Goal: Transaction & Acquisition: Download file/media

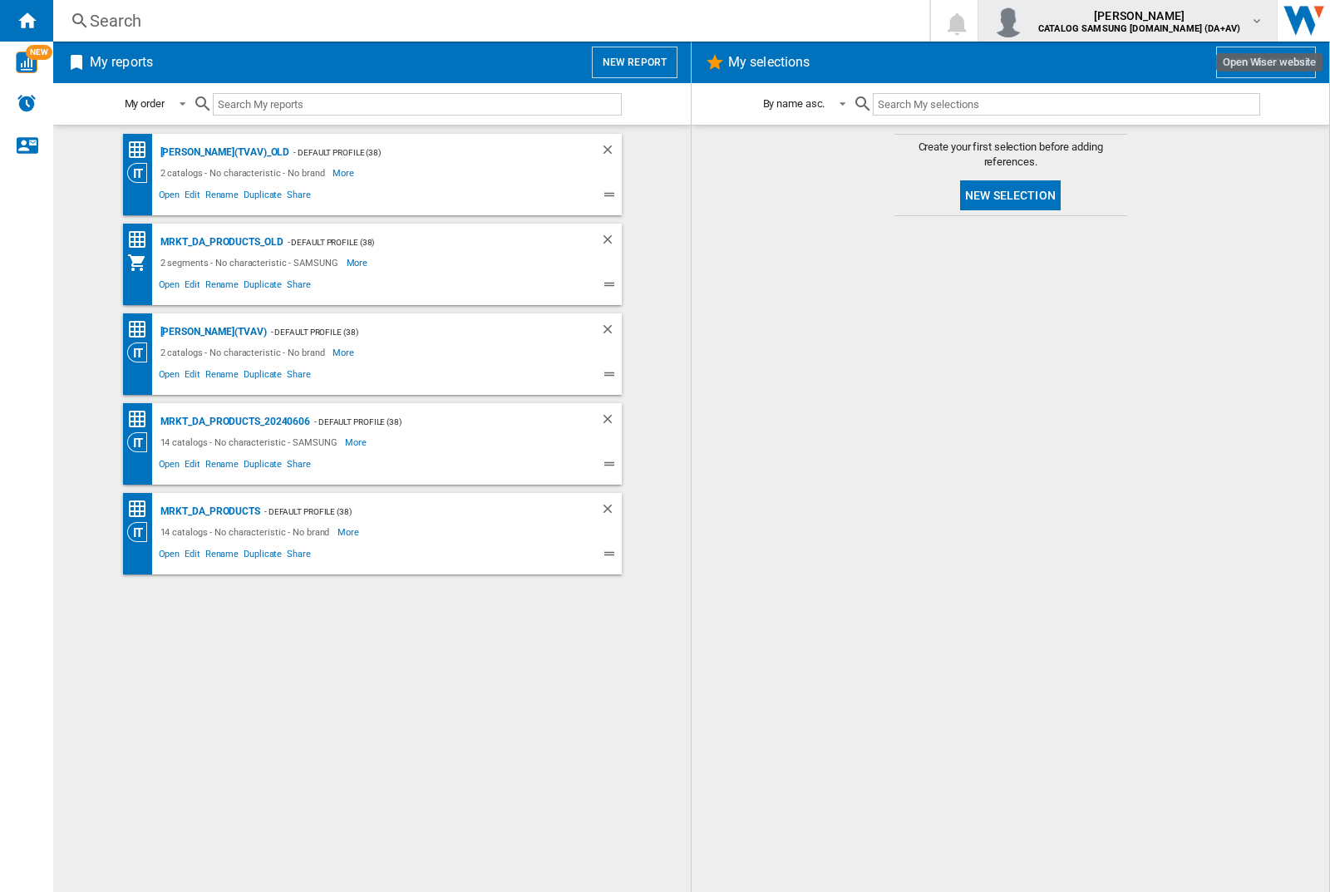
click at [1025, 21] on img "button" at bounding box center [1008, 20] width 33 height 33
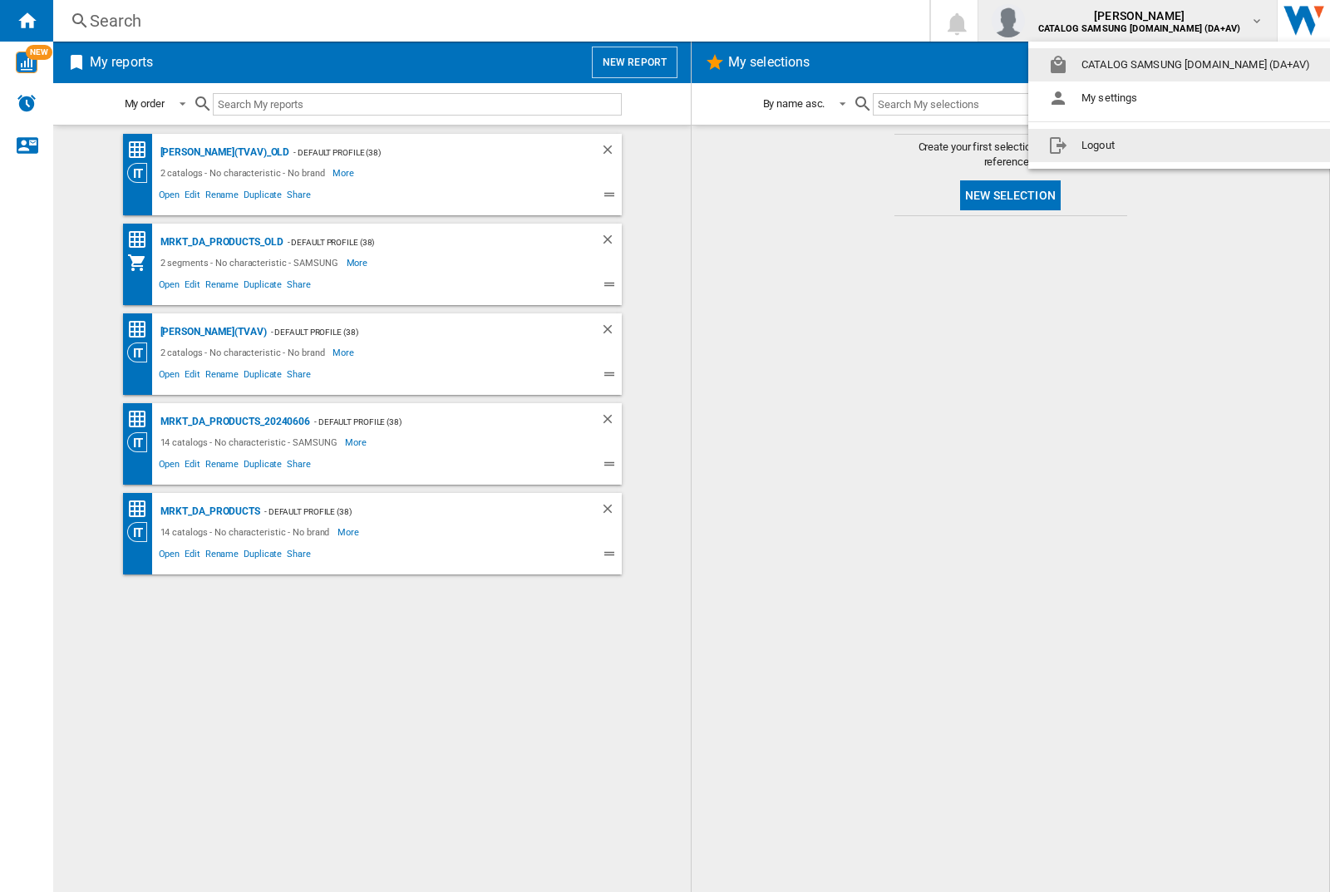
click at [1156, 145] on button "Logout" at bounding box center [1182, 145] width 308 height 33
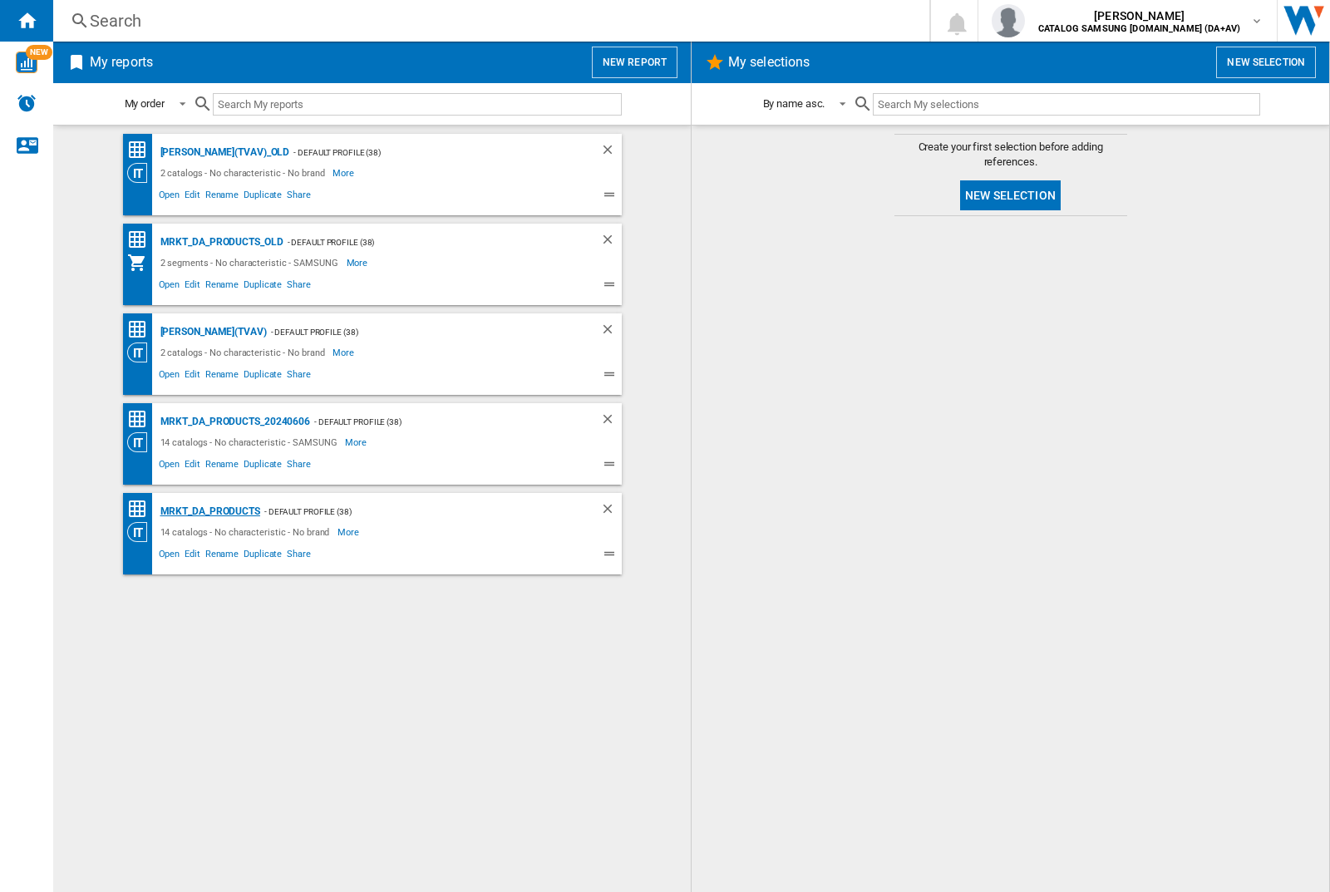
click at [210, 511] on div "MRKT_DA_PRODUCTS" at bounding box center [208, 511] width 104 height 21
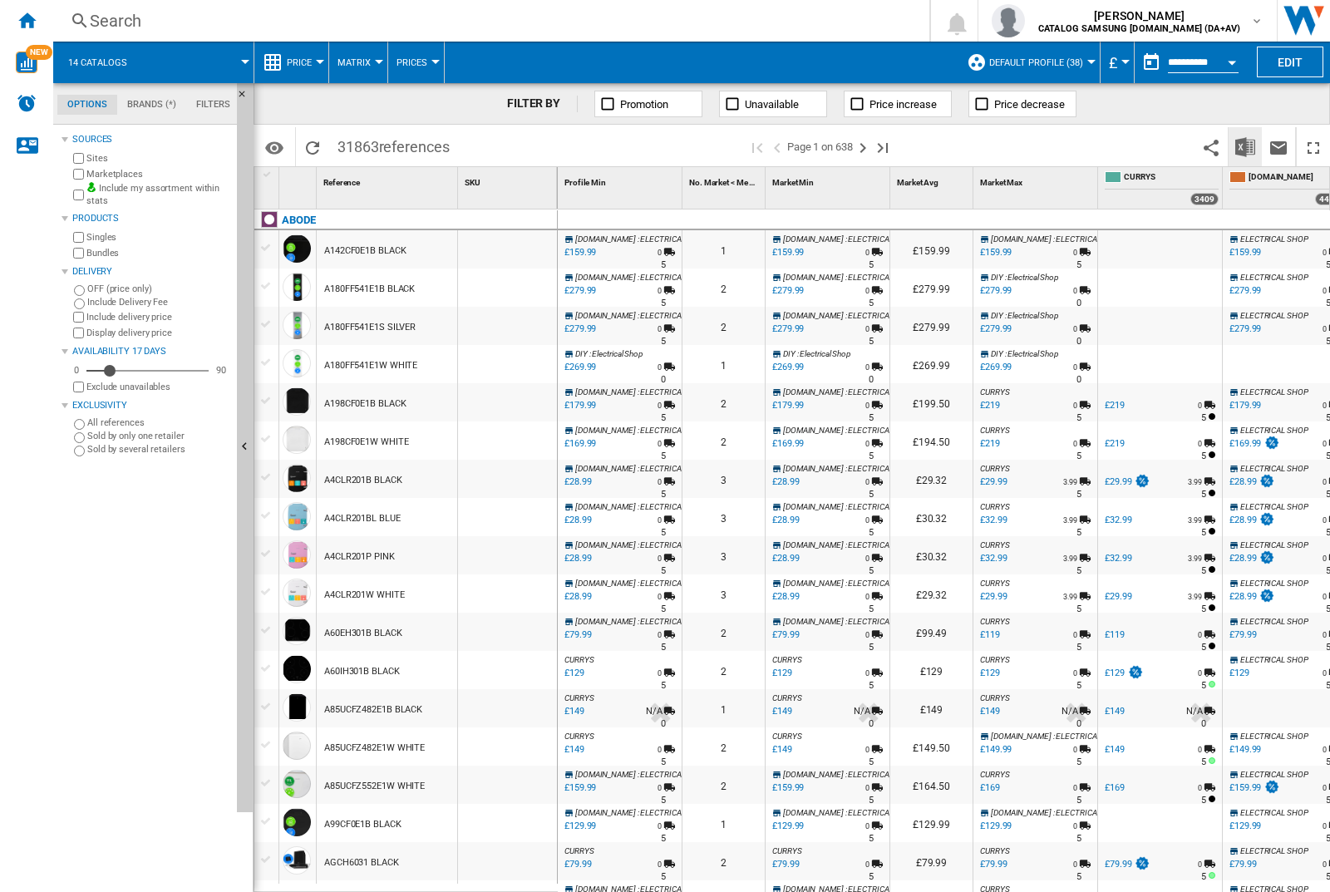
click at [1245, 145] on img "Download in Excel" at bounding box center [1245, 147] width 20 height 20
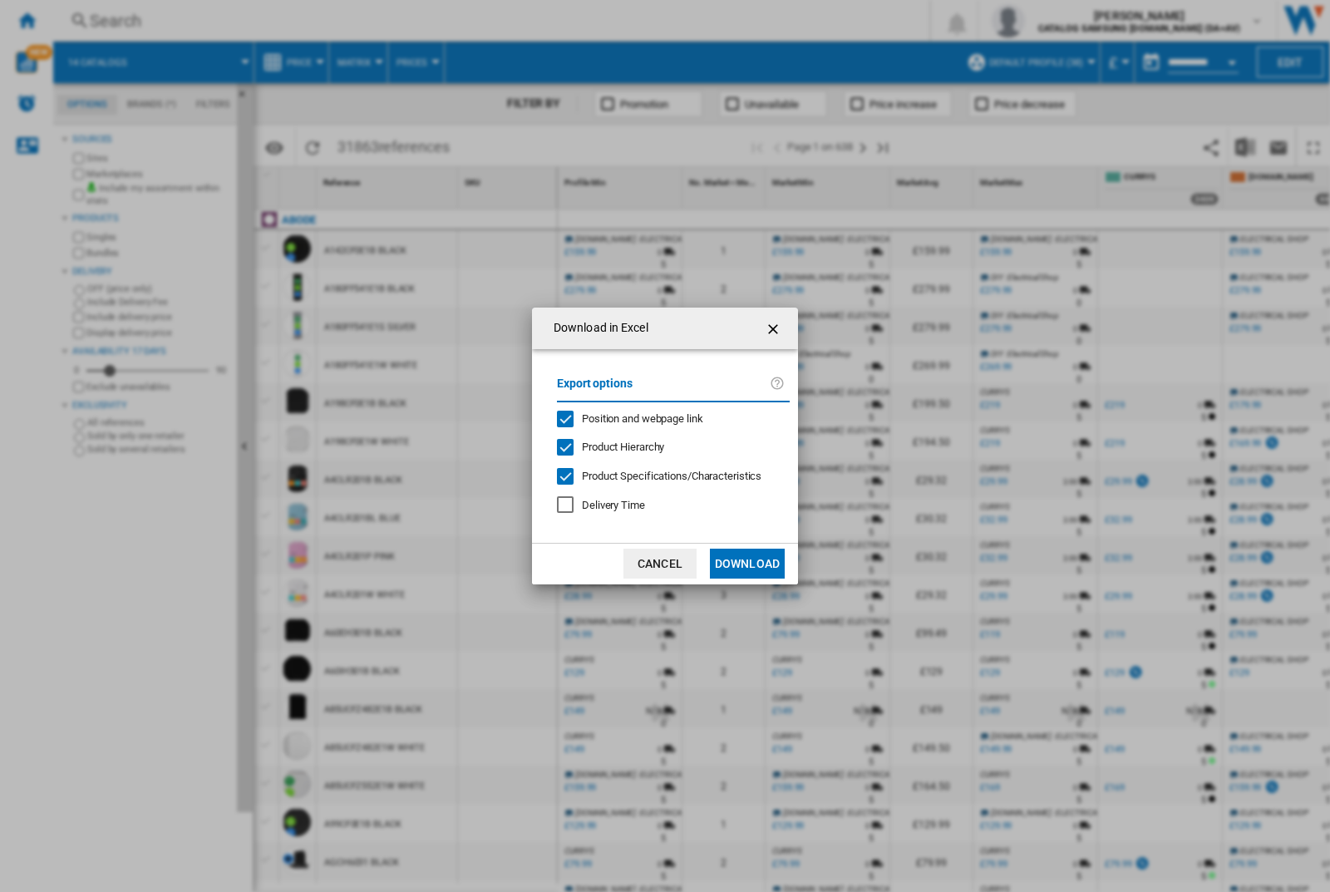
click at [631, 417] on span "Position and webpage link" at bounding box center [642, 418] width 121 height 12
click at [747, 564] on button "Download" at bounding box center [747, 564] width 75 height 30
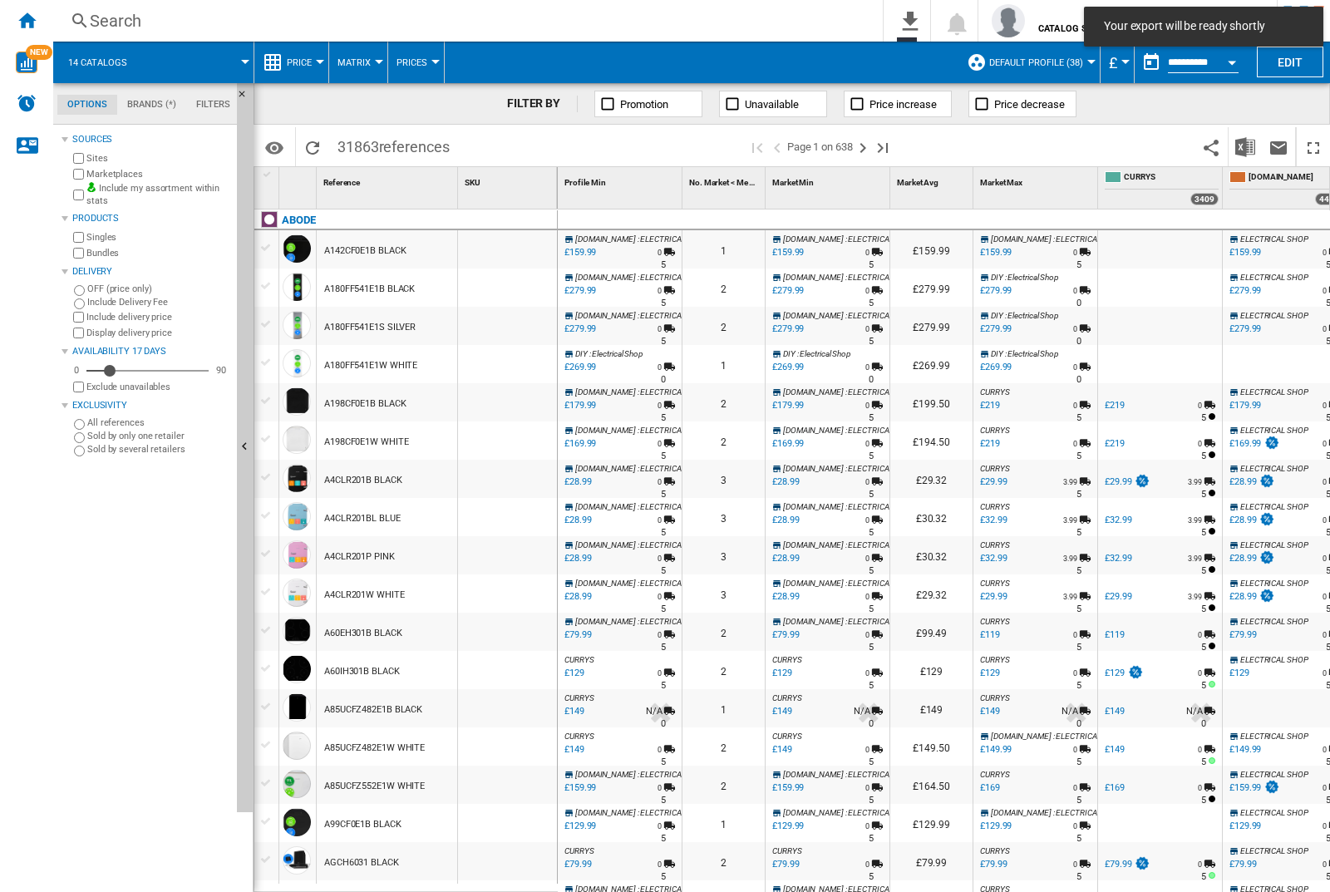
click at [513, 246] on div at bounding box center [507, 249] width 99 height 38
